Goal: Information Seeking & Learning: Learn about a topic

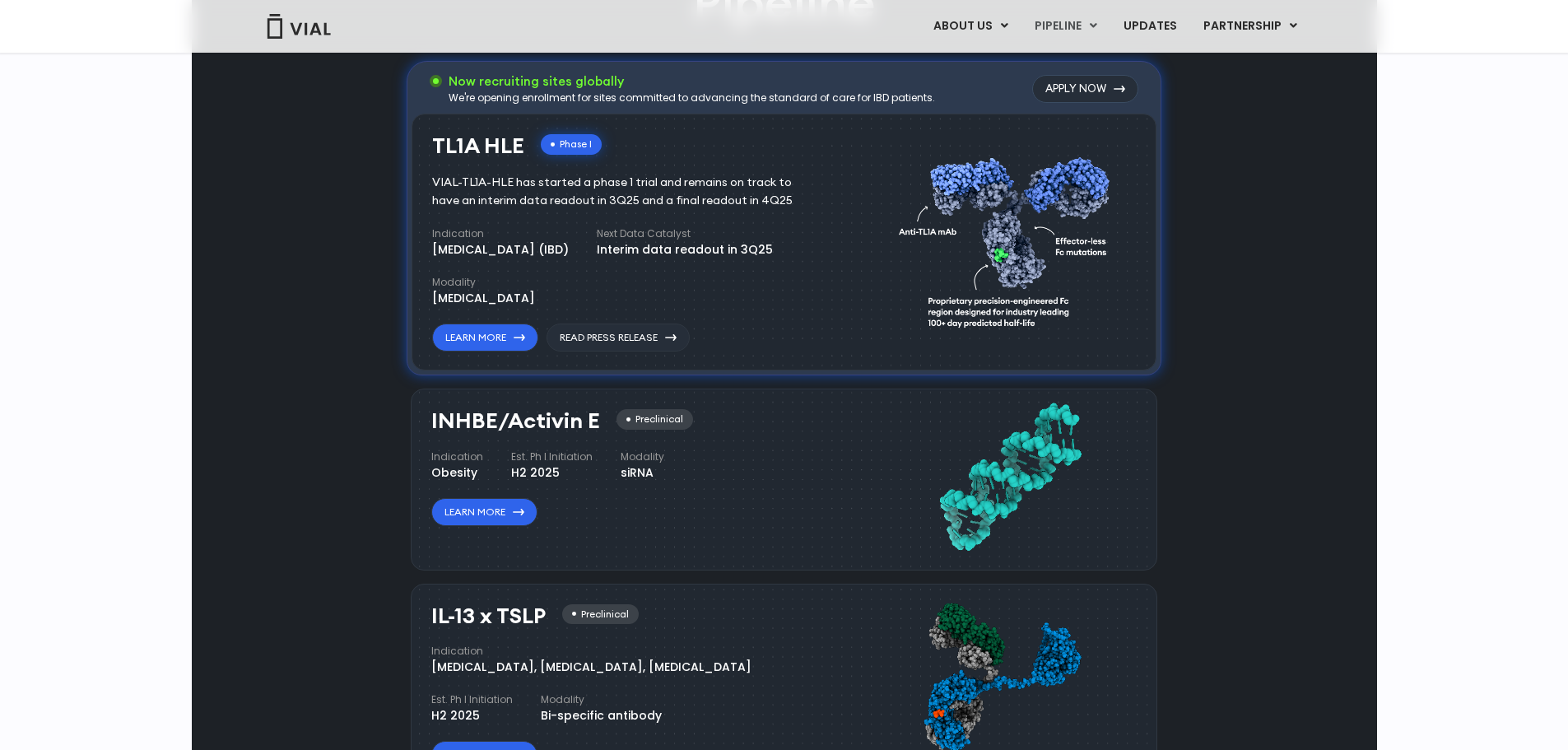
scroll to position [1152, 0]
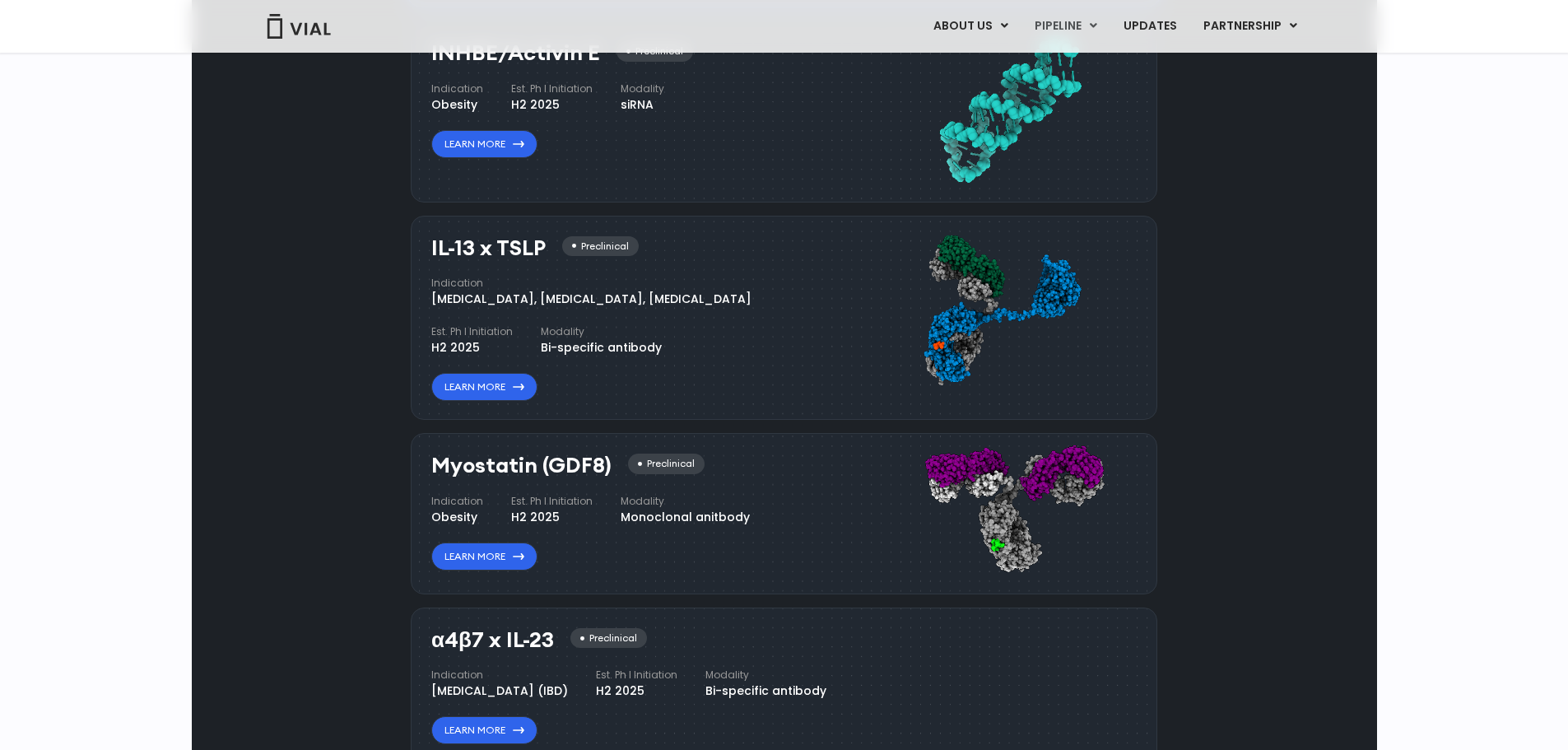
scroll to position [1466, 0]
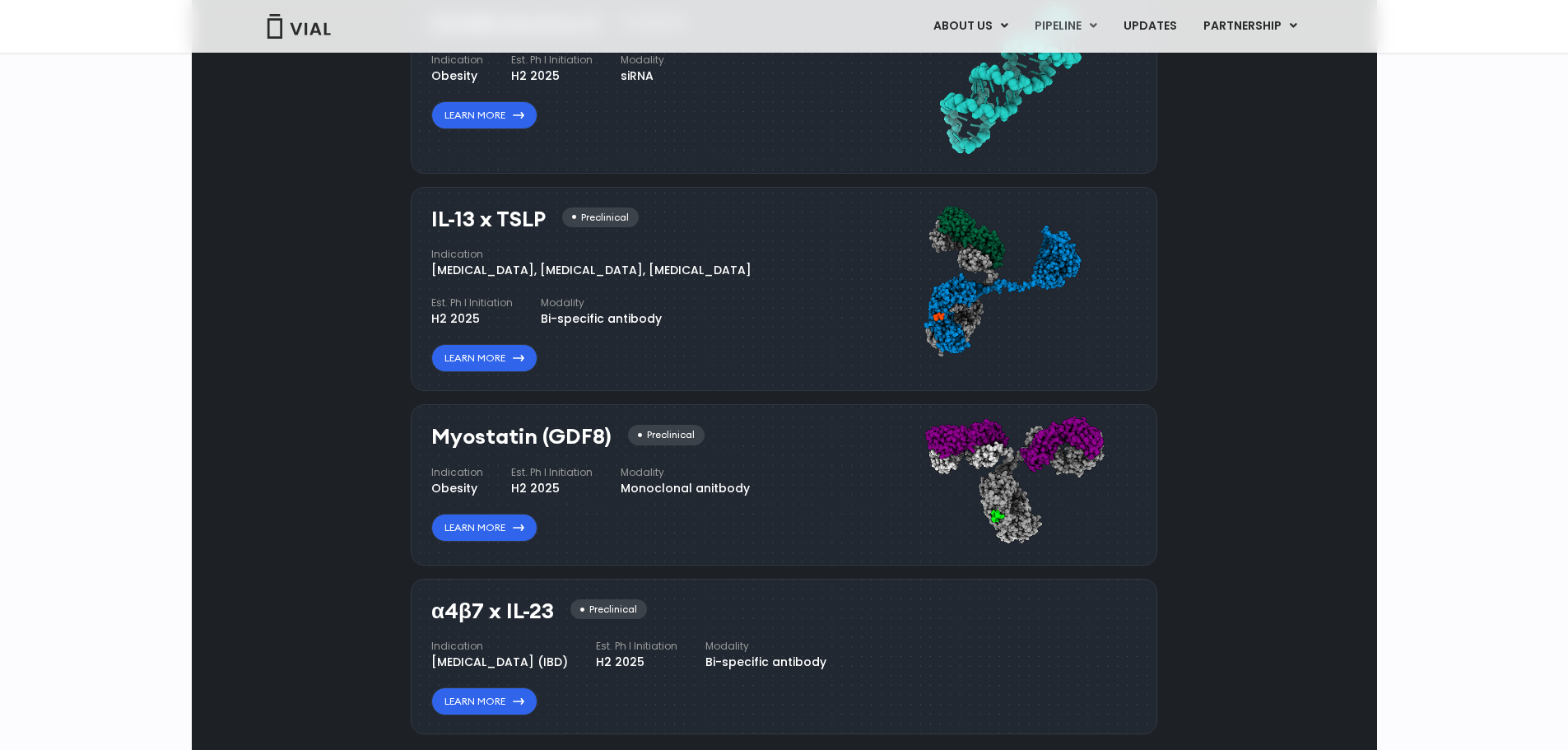
drag, startPoint x: 710, startPoint y: 452, endPoint x: 744, endPoint y: 451, distance: 34.0
click at [744, 328] on div "Indication Atopic Dermatitis, Asthma, Chronic Sinusitis Est. Ph I Initiation H2…" at bounding box center [630, 286] width 399 height 80
click at [513, 328] on div "H2 2025" at bounding box center [472, 319] width 81 height 18
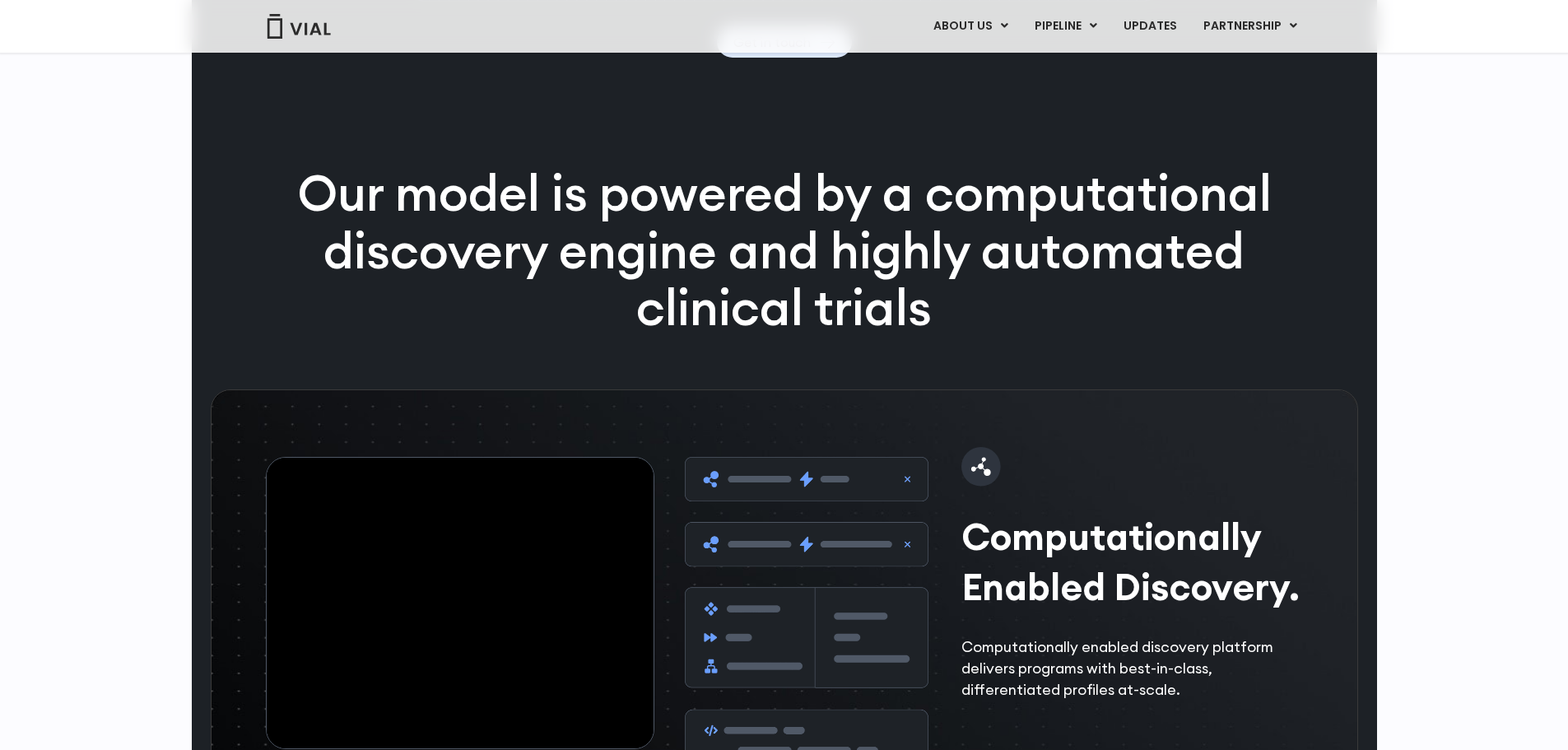
scroll to position [2207, 0]
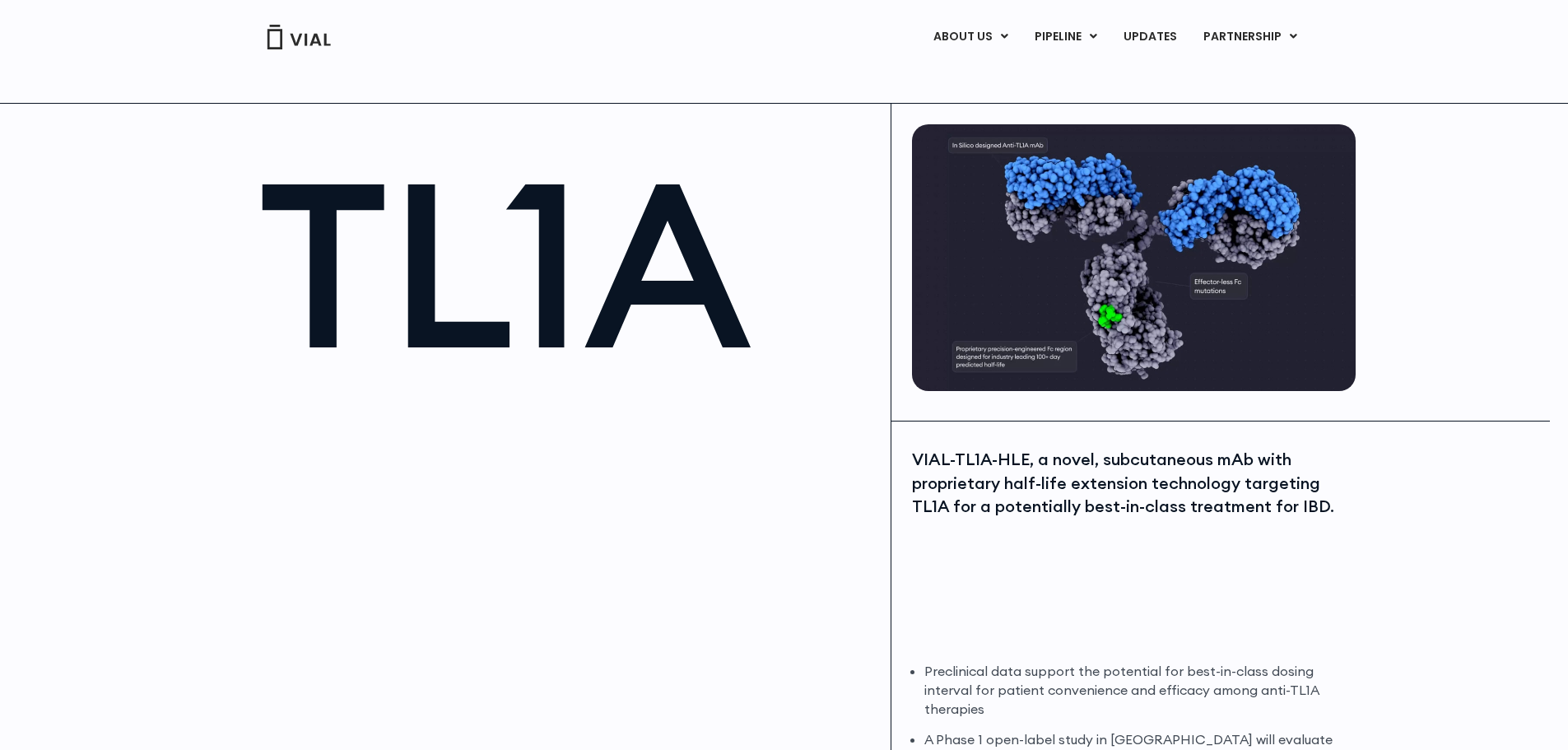
scroll to position [82, 0]
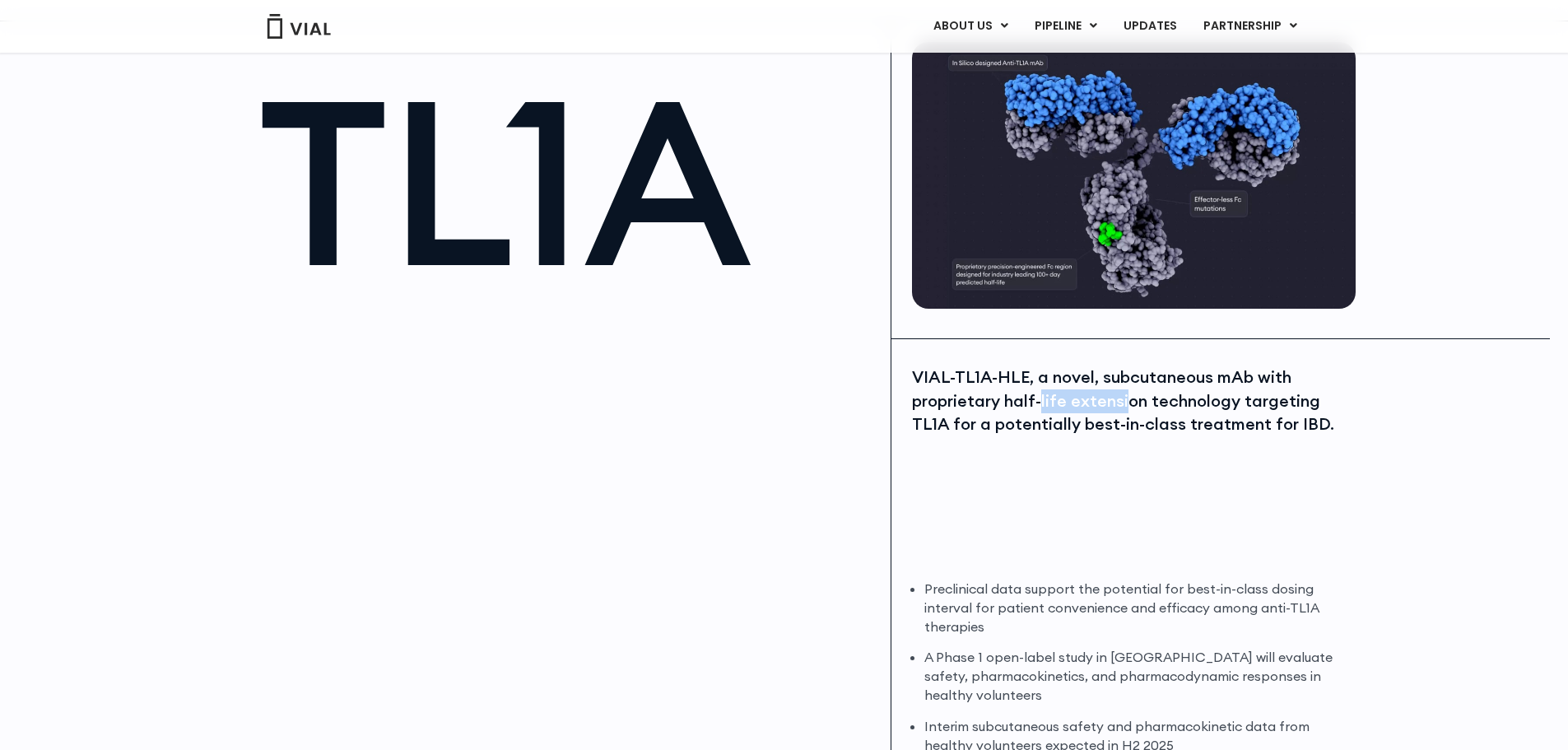
drag, startPoint x: 1043, startPoint y: 390, endPoint x: 1127, endPoint y: 396, distance: 84.2
click at [1127, 396] on div "VIAL-TL1A-HLE, a novel, subcutaneous mAb with proprietary half-life extension t…" at bounding box center [1131, 401] width 439 height 71
click at [1160, 401] on div "VIAL-TL1A-HLE, a novel, subcutaneous mAb with proprietary half-life extension t…" at bounding box center [1131, 401] width 439 height 71
drag, startPoint x: 911, startPoint y: 426, endPoint x: 984, endPoint y: 424, distance: 73.0
click at [984, 424] on div "VIAL-TL1A-HLE, a novel, subcutaneous mAb with proprietary half-life extension t…" at bounding box center [1134, 562] width 485 height 446
